Goal: Task Accomplishment & Management: Manage account settings

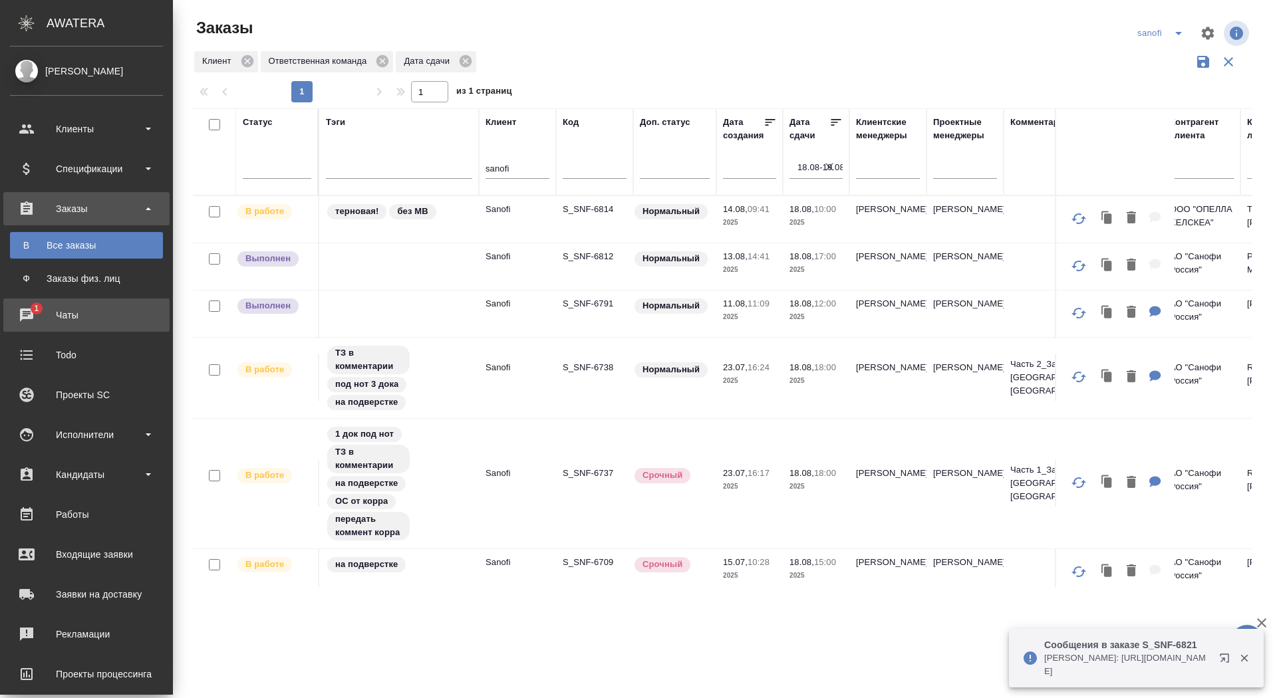
click at [13, 315] on div "Чаты" at bounding box center [86, 315] width 153 height 20
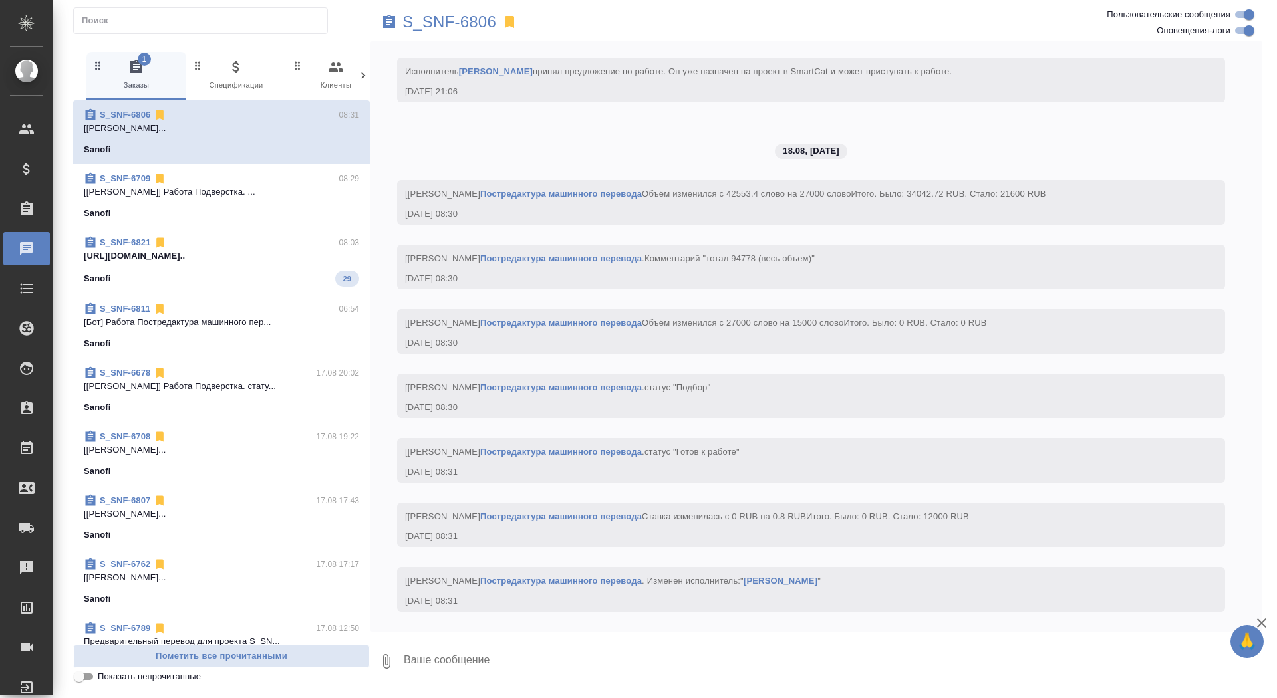
scroll to position [10594, 0]
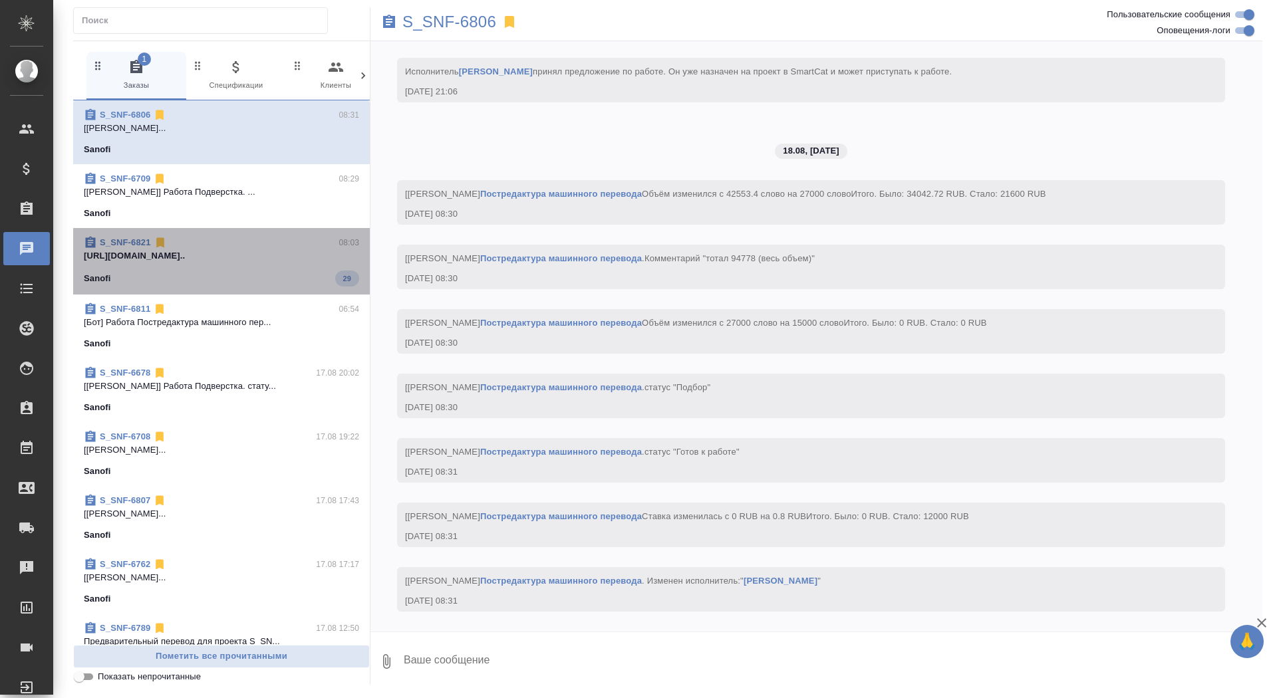
click at [291, 259] on p "https://drive.awatera.com/apps/files/fil..." at bounding box center [221, 255] width 275 height 13
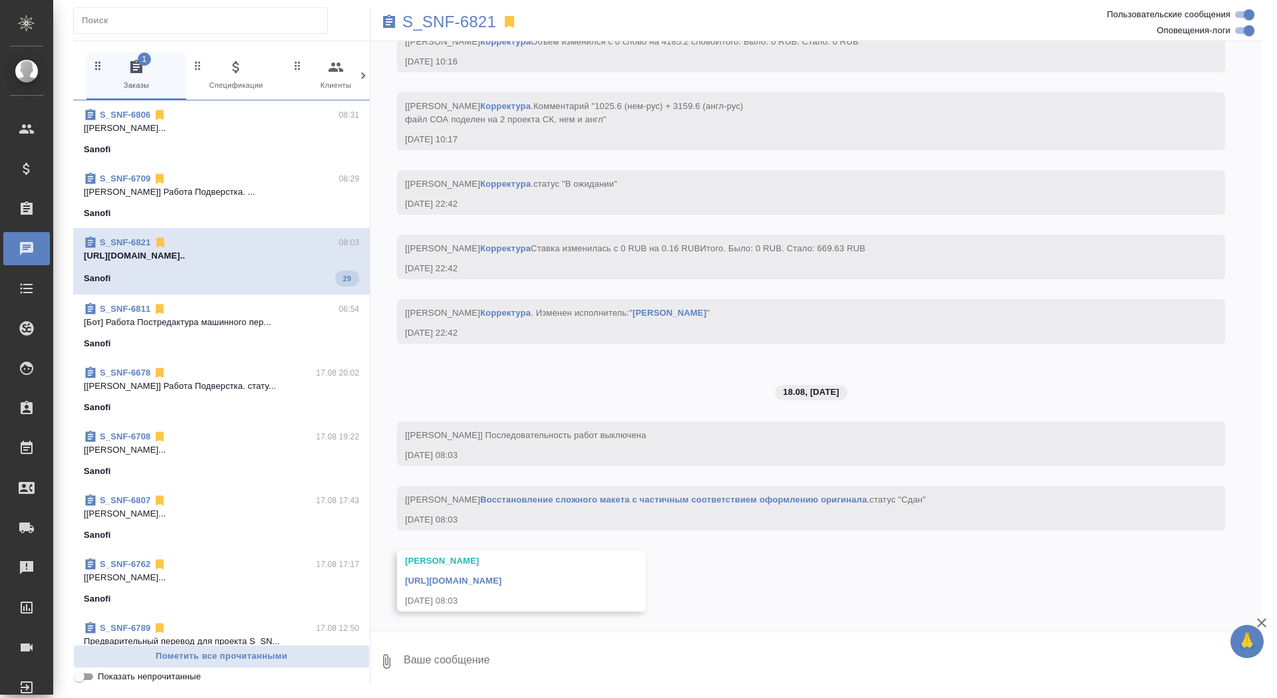
scroll to position [4923, 0]
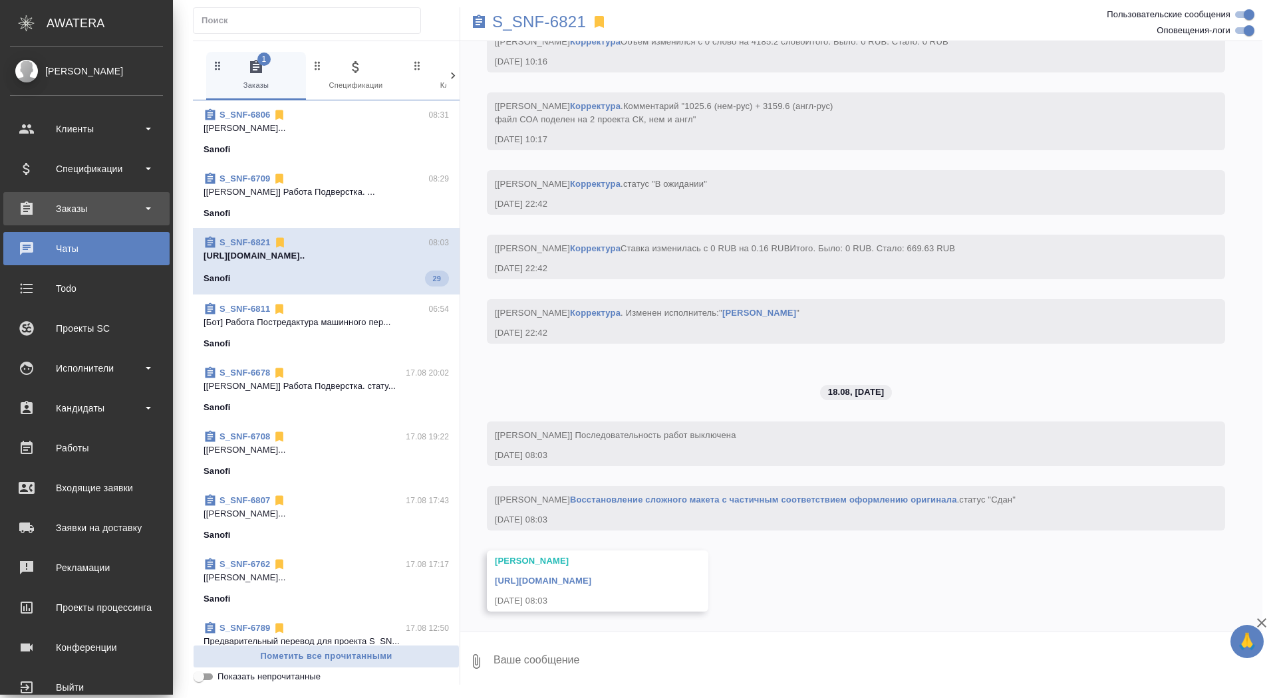
click at [45, 219] on div "Заказы" at bounding box center [86, 208] width 166 height 33
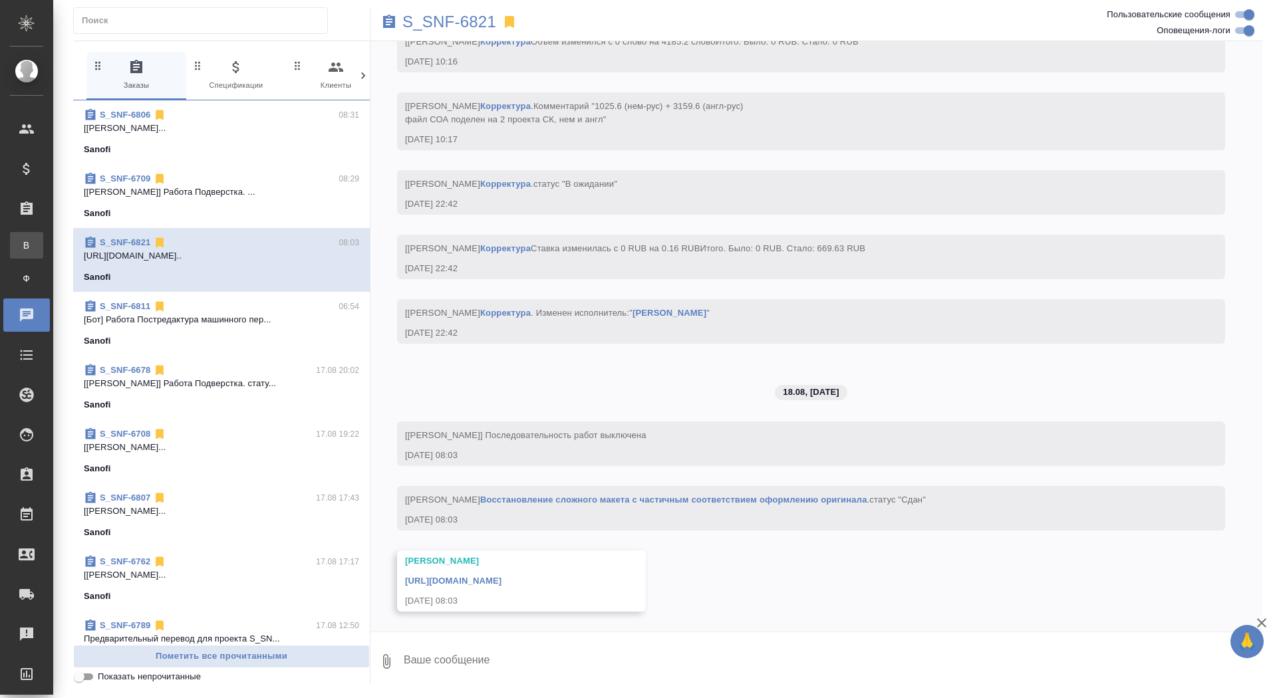
click at [43, 254] on link "В Все заказы" at bounding box center [26, 245] width 33 height 27
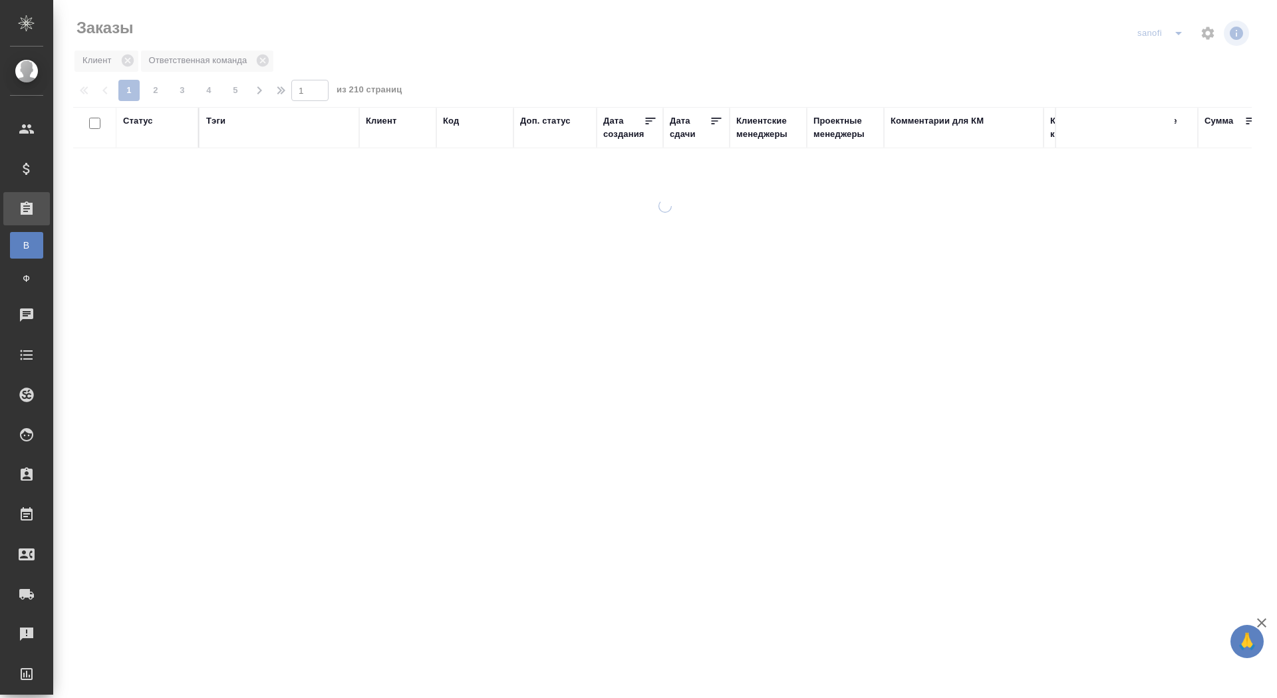
click at [683, 134] on div "Дата сдачи" at bounding box center [690, 127] width 40 height 27
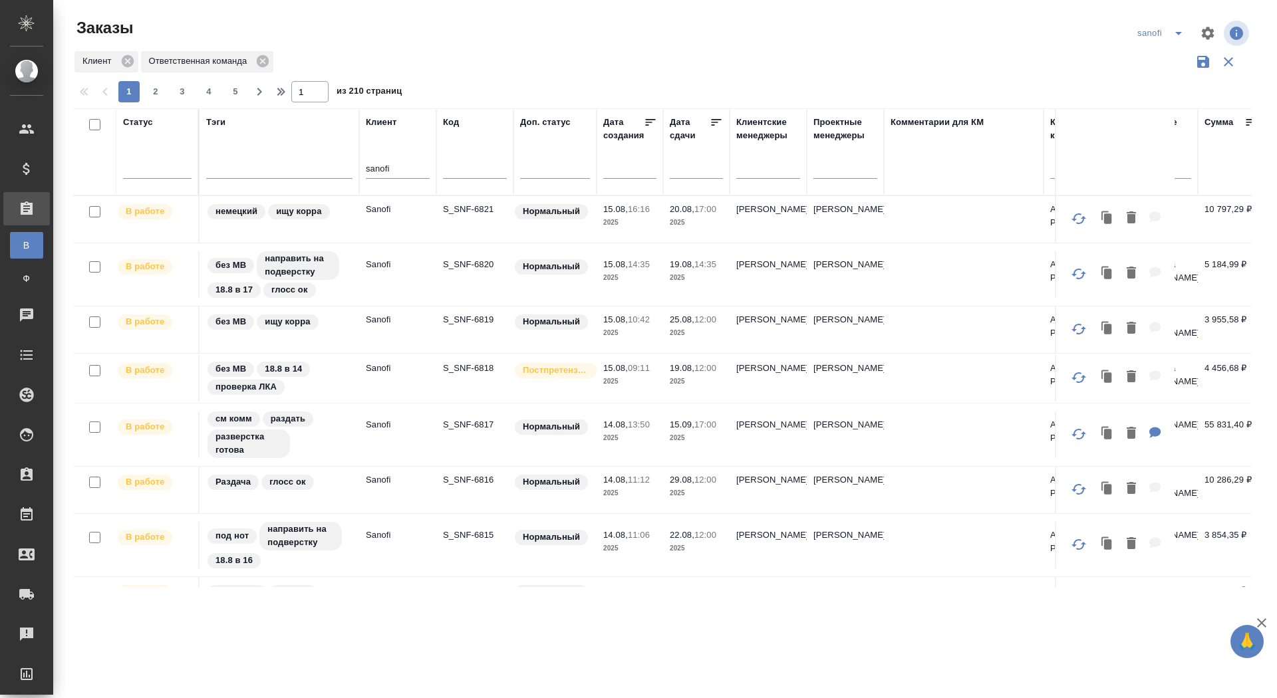
click at [679, 170] on input "text" at bounding box center [700, 167] width 45 height 19
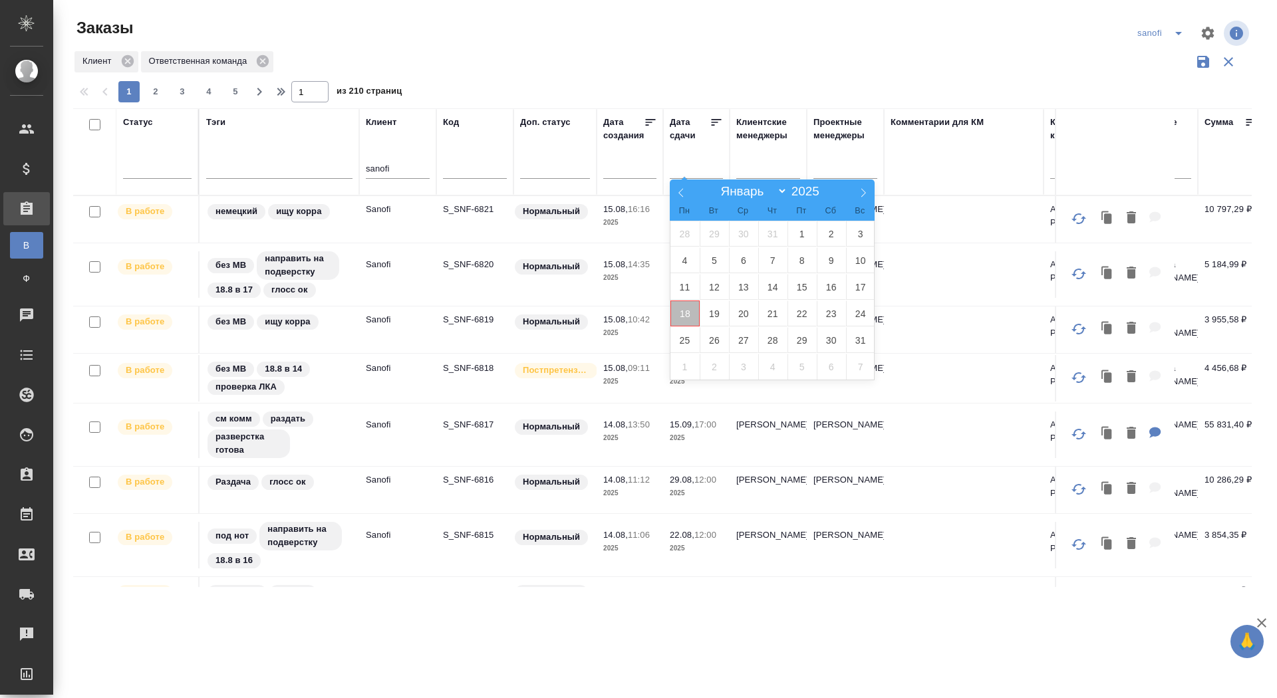
click at [692, 310] on span "18" at bounding box center [684, 314] width 29 height 26
type div "2025-08-17T21:00:00.000Z"
click at [709, 311] on span "19" at bounding box center [713, 314] width 29 height 26
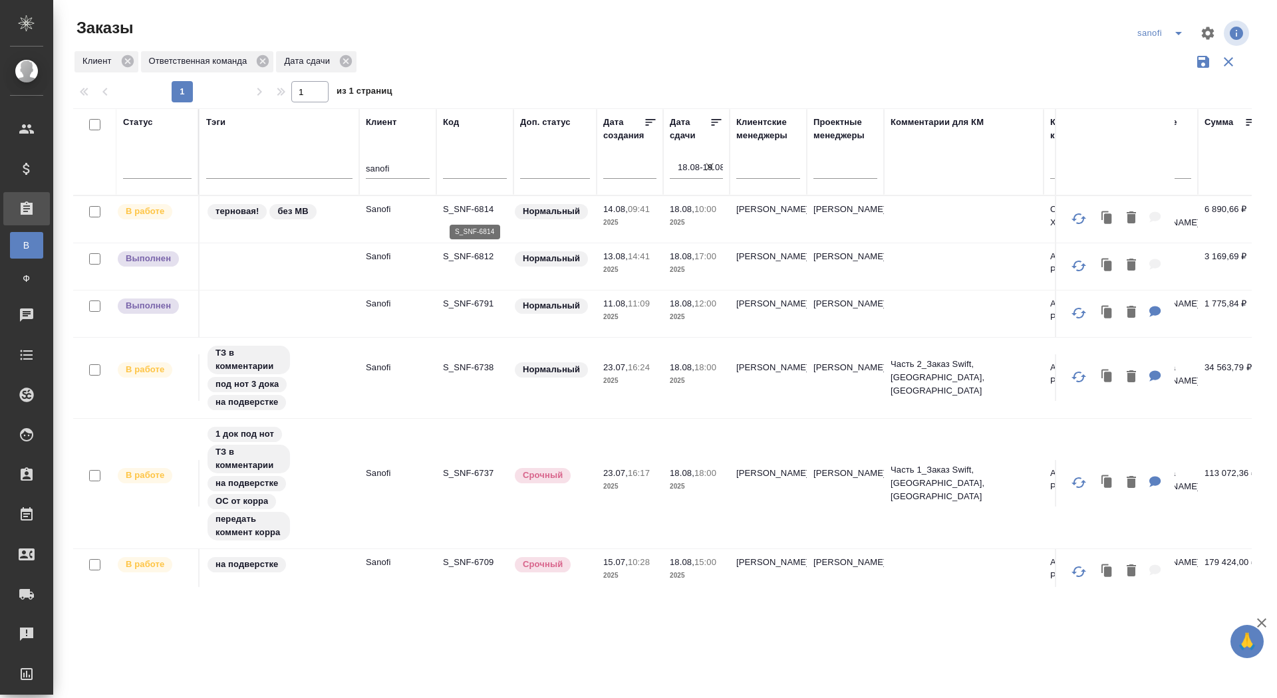
click at [482, 211] on p "S_SNF-6814" at bounding box center [475, 209] width 64 height 13
click at [1177, 34] on icon "split button" at bounding box center [1178, 33] width 7 height 3
click at [1147, 128] on li "новартис" at bounding box center [1162, 123] width 70 height 21
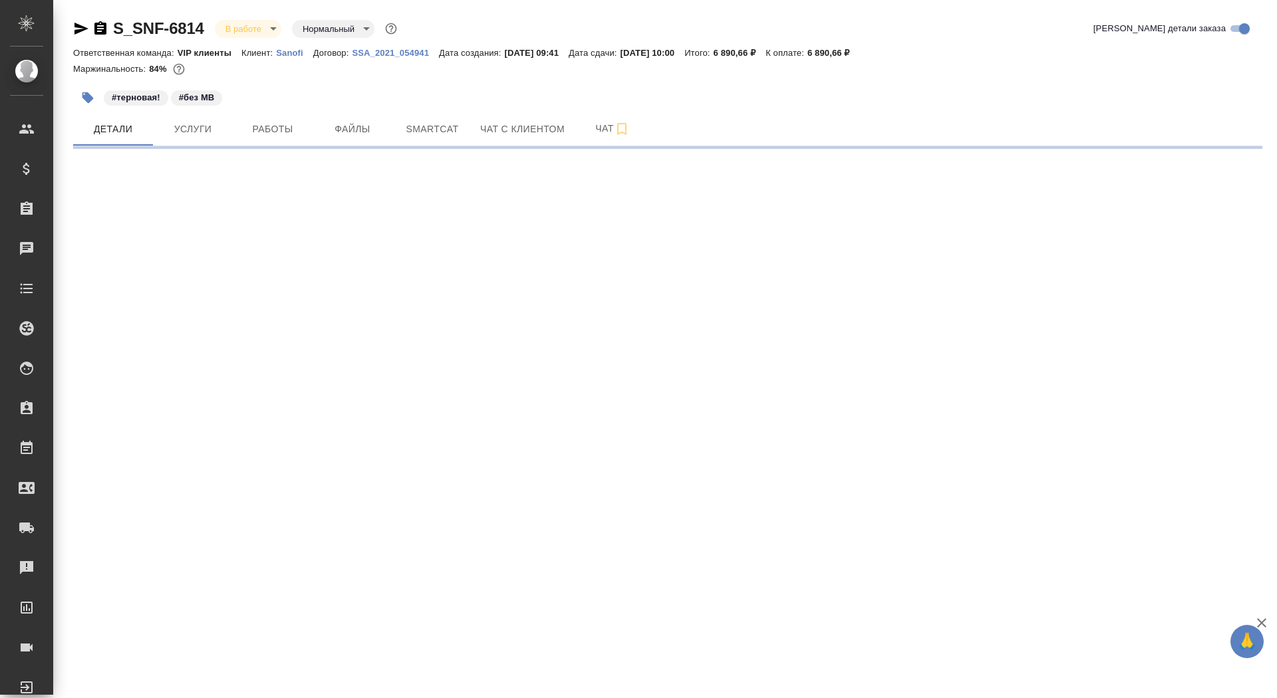
select select "RU"
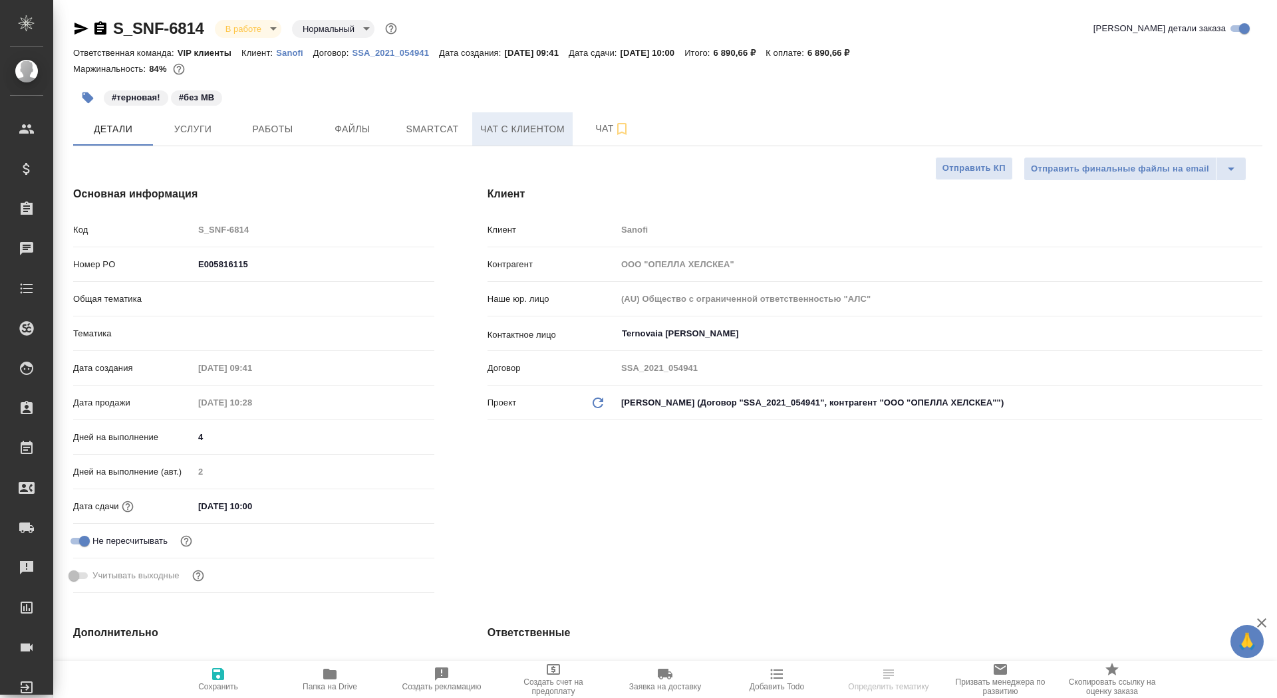
type textarea "x"
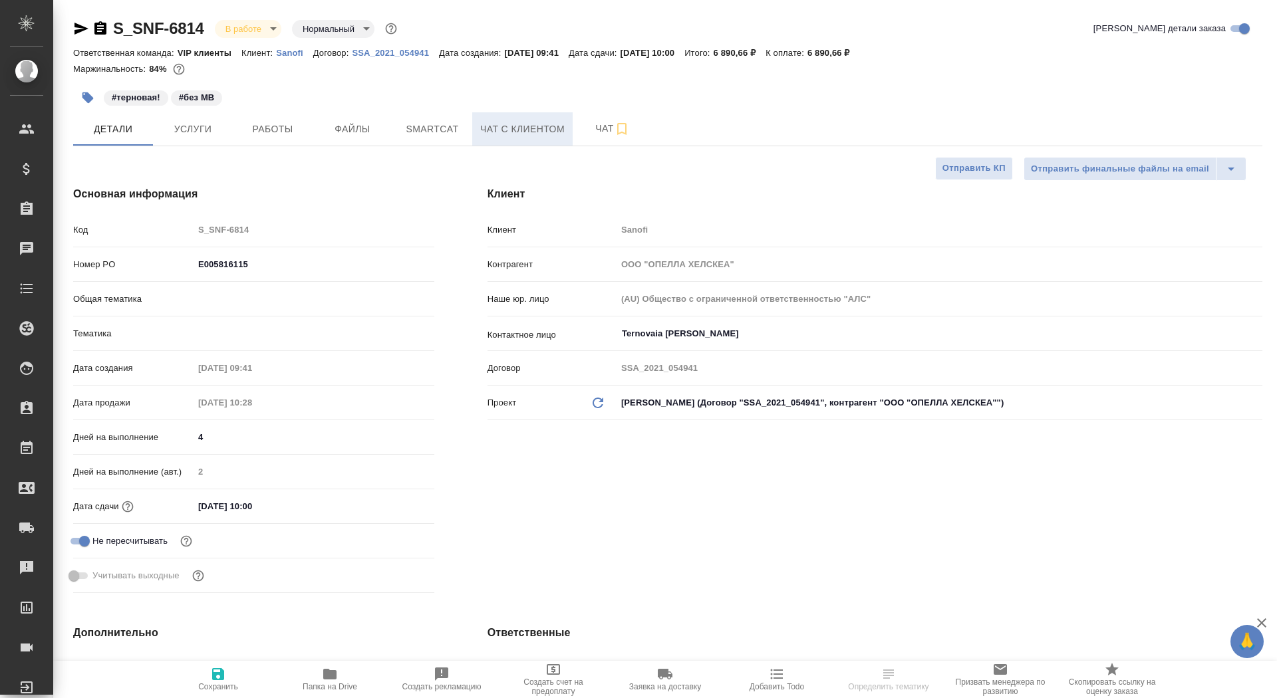
type textarea "x"
click at [583, 116] on button "Чат" at bounding box center [612, 128] width 80 height 33
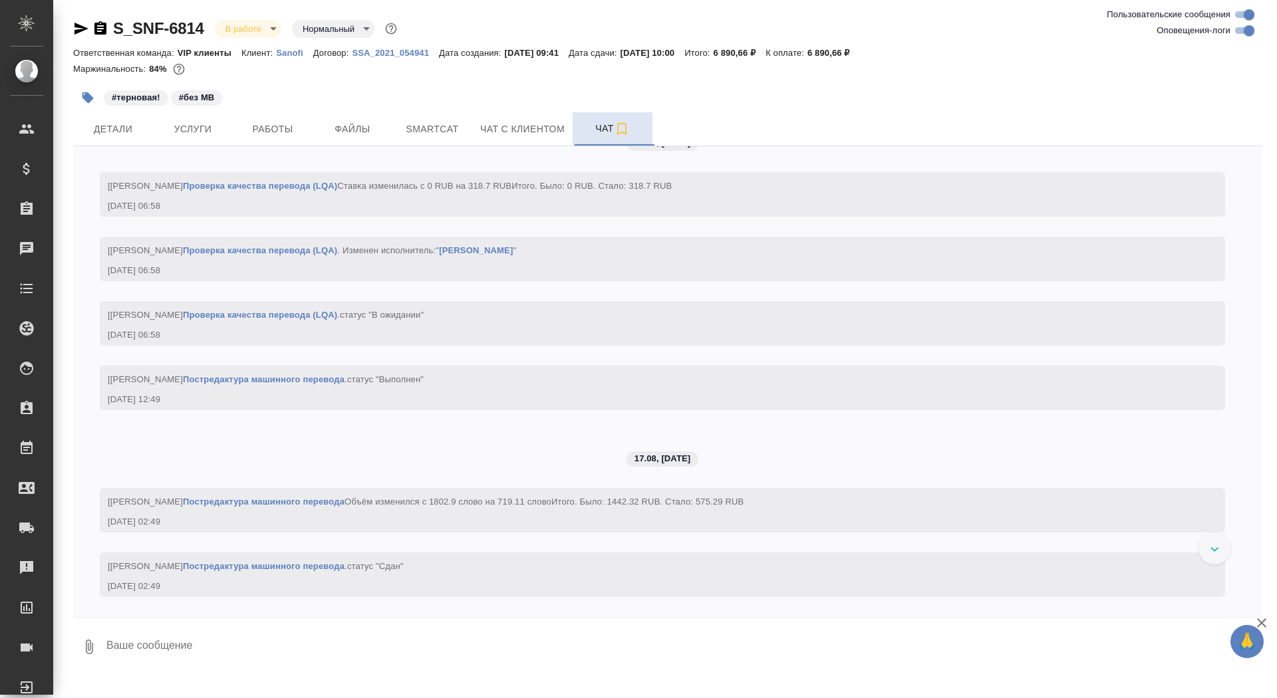
scroll to position [2923, 0]
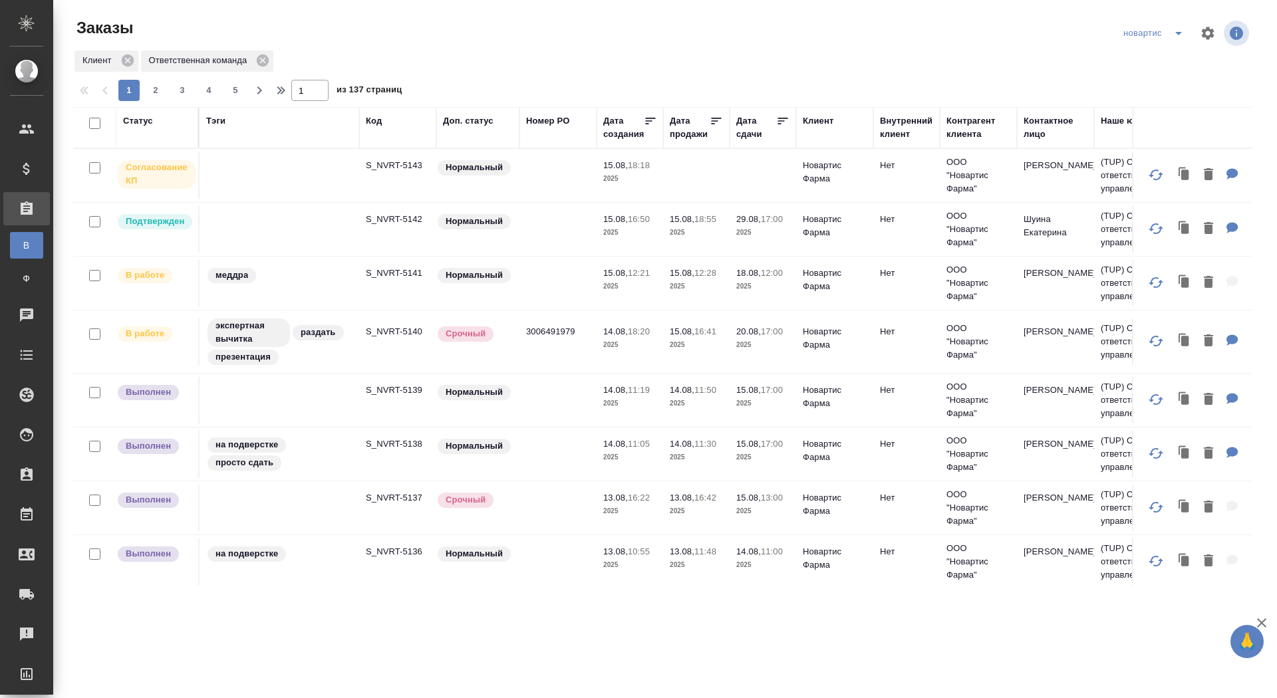
click at [757, 132] on div "Дата сдачи" at bounding box center [756, 127] width 40 height 27
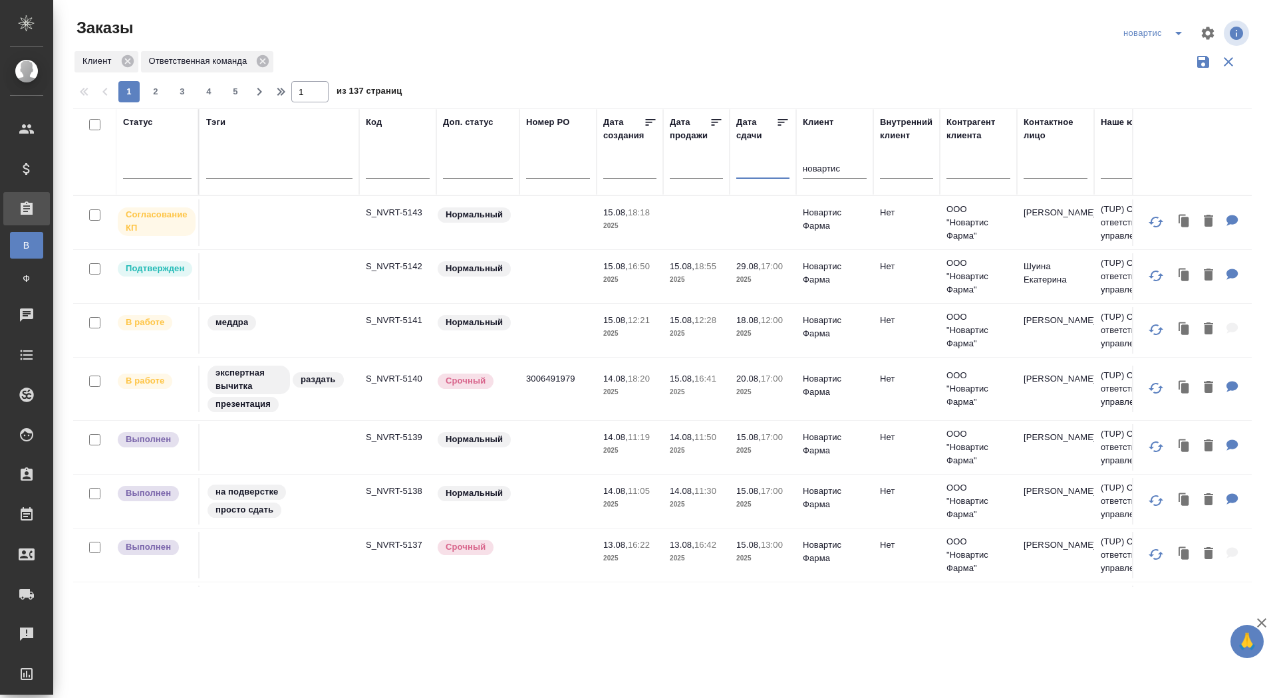
click at [745, 168] on input "text" at bounding box center [766, 167] width 45 height 19
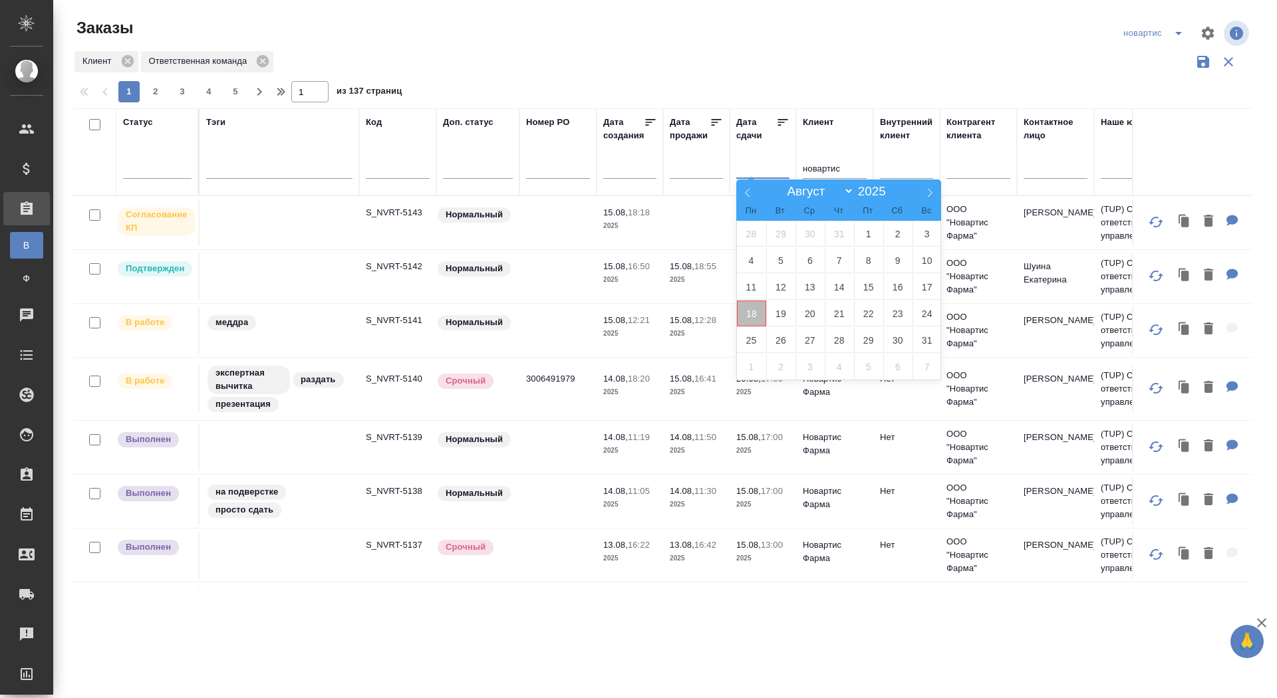
click at [747, 314] on span "18" at bounding box center [751, 314] width 29 height 26
type div "2025-08-17T21:00:00.000Z"
click at [783, 314] on span "19" at bounding box center [780, 314] width 29 height 26
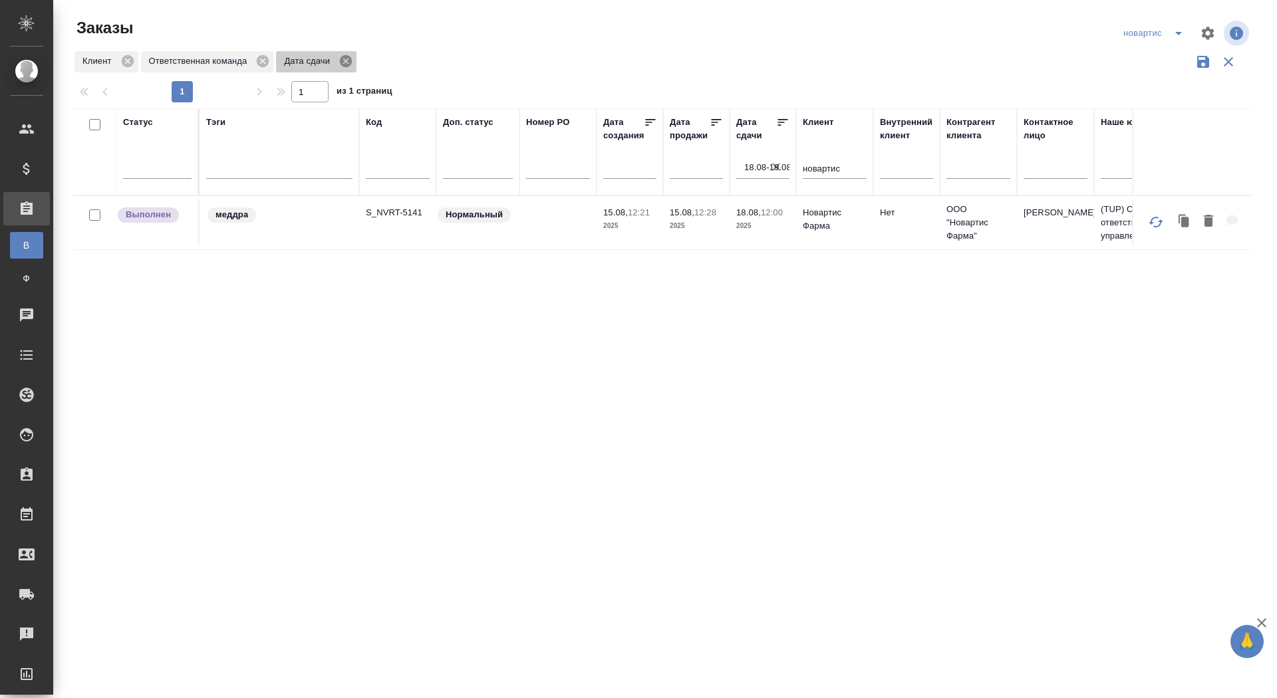
click at [346, 62] on icon at bounding box center [346, 61] width 12 height 12
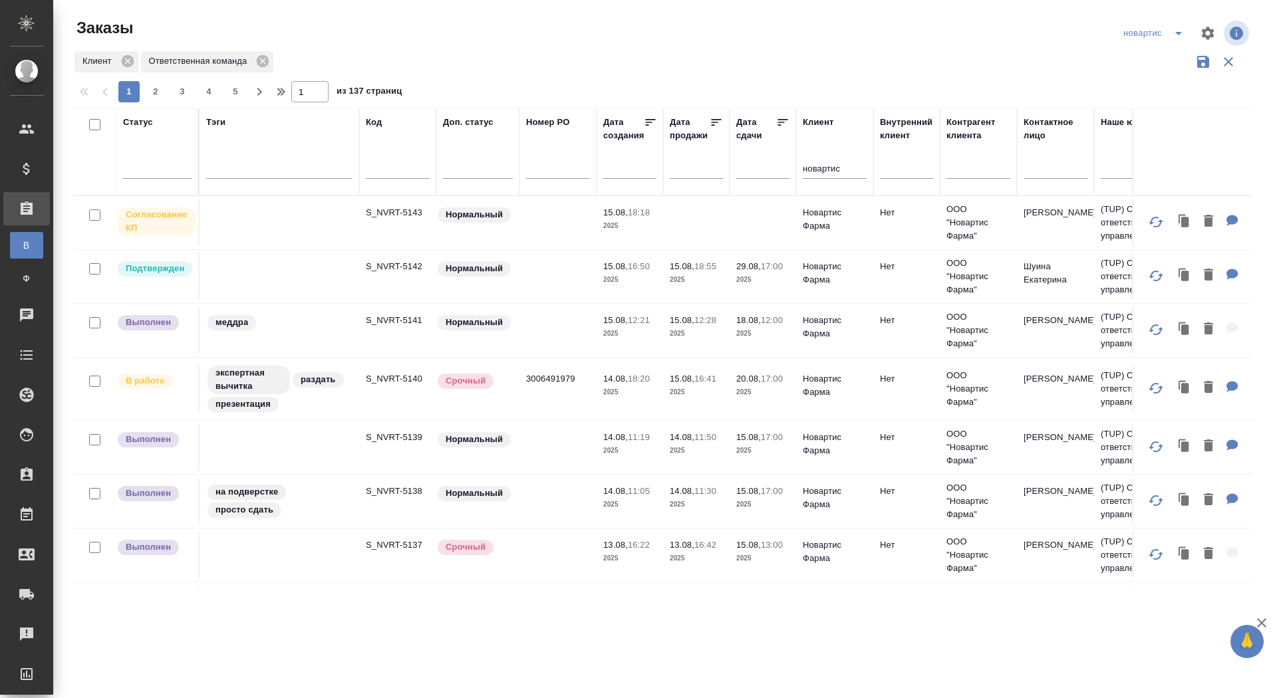
click at [1179, 35] on icon "split button" at bounding box center [1178, 33] width 16 height 16
click at [1144, 124] on li "sandoz" at bounding box center [1154, 123] width 73 height 21
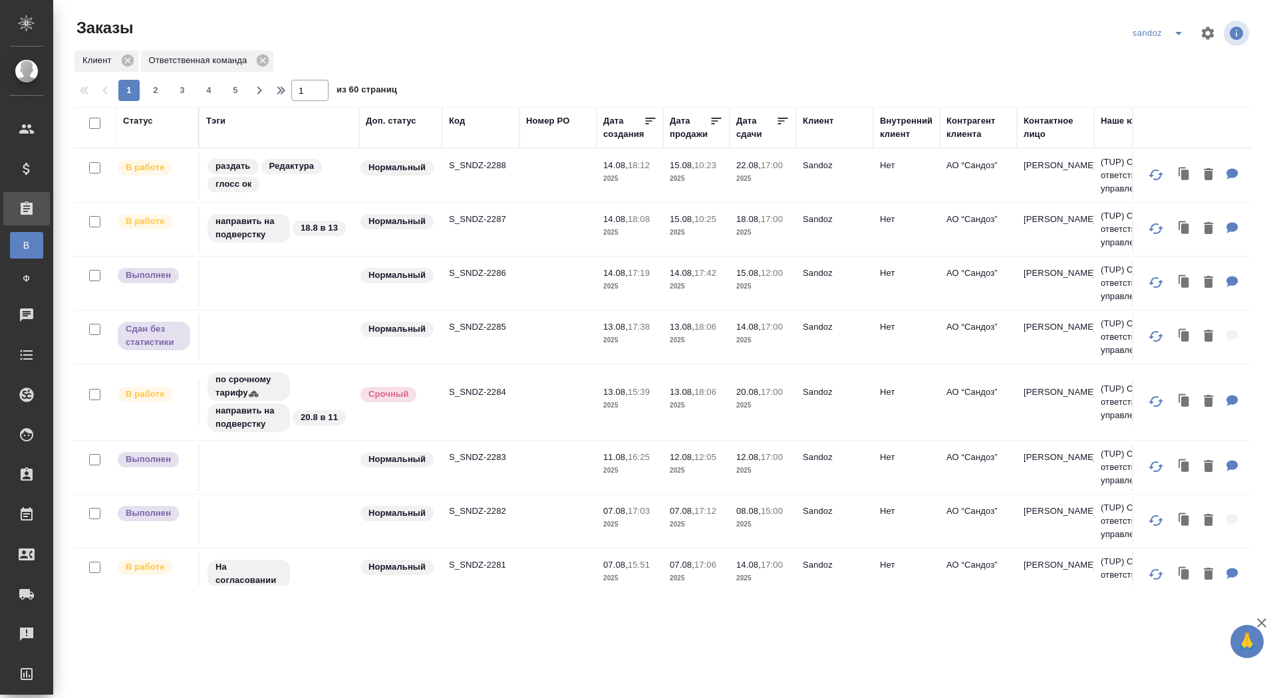
click at [755, 131] on div "Дата сдачи" at bounding box center [756, 127] width 40 height 27
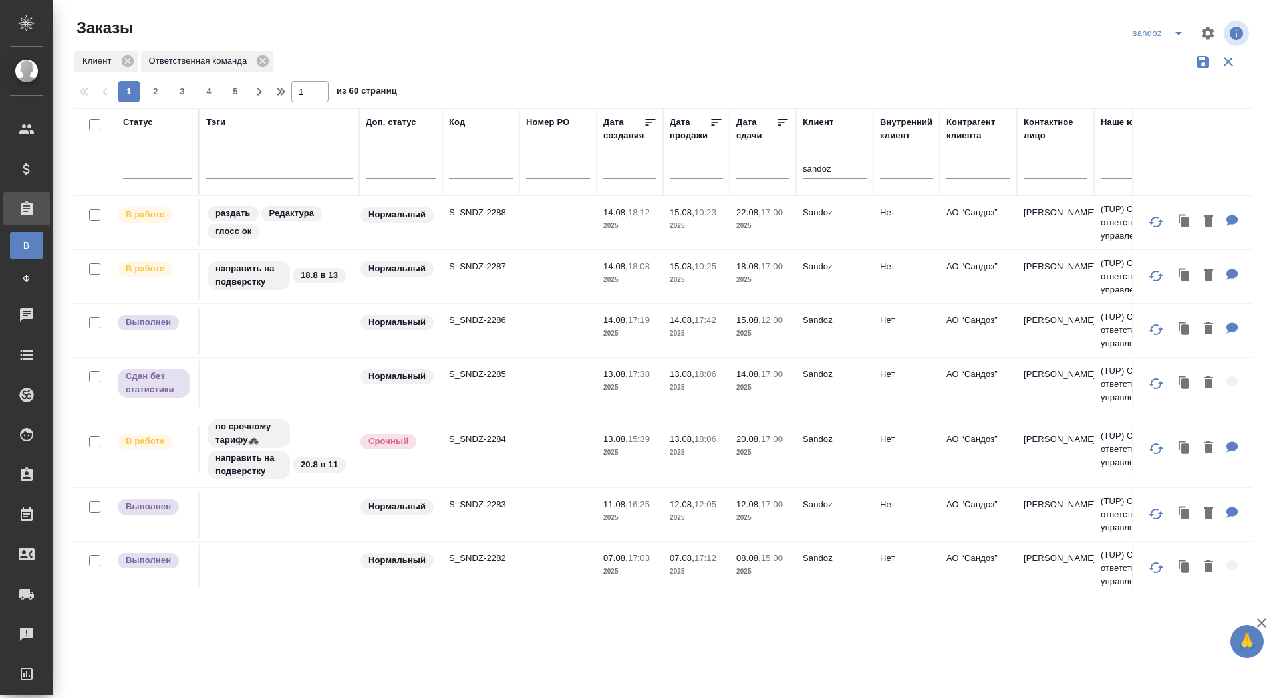
click at [740, 171] on div at bounding box center [762, 168] width 53 height 22
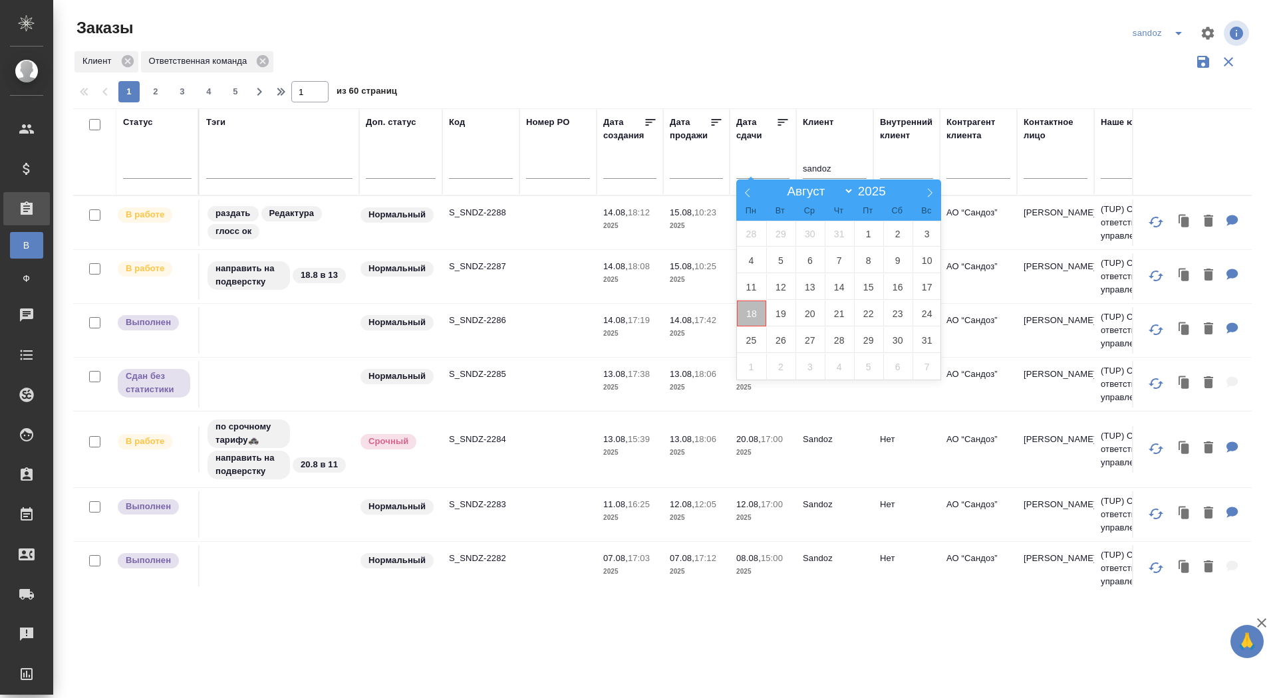
click at [753, 309] on span "18" at bounding box center [751, 314] width 29 height 26
type div "2025-08-17T21:00:00.000Z"
click at [773, 309] on span "19" at bounding box center [780, 314] width 29 height 26
